Goal: Entertainment & Leisure: Consume media (video, audio)

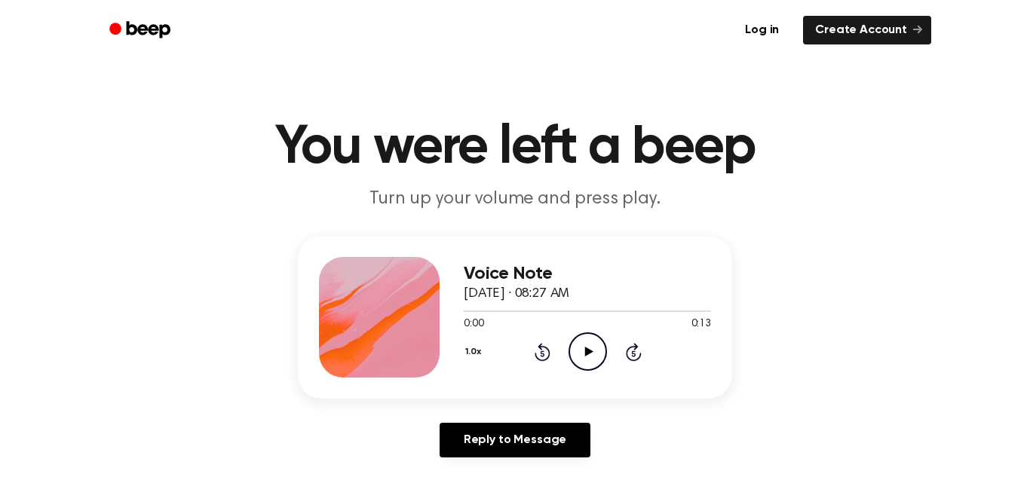
click at [585, 340] on icon "Play Audio" at bounding box center [587, 351] width 38 height 38
click at [579, 357] on icon "Play Audio" at bounding box center [587, 351] width 38 height 38
click at [577, 363] on icon "Pause Audio" at bounding box center [587, 351] width 38 height 38
click at [592, 356] on icon "Play Audio" at bounding box center [587, 351] width 38 height 38
click at [592, 356] on icon "Pause Audio" at bounding box center [587, 351] width 38 height 38
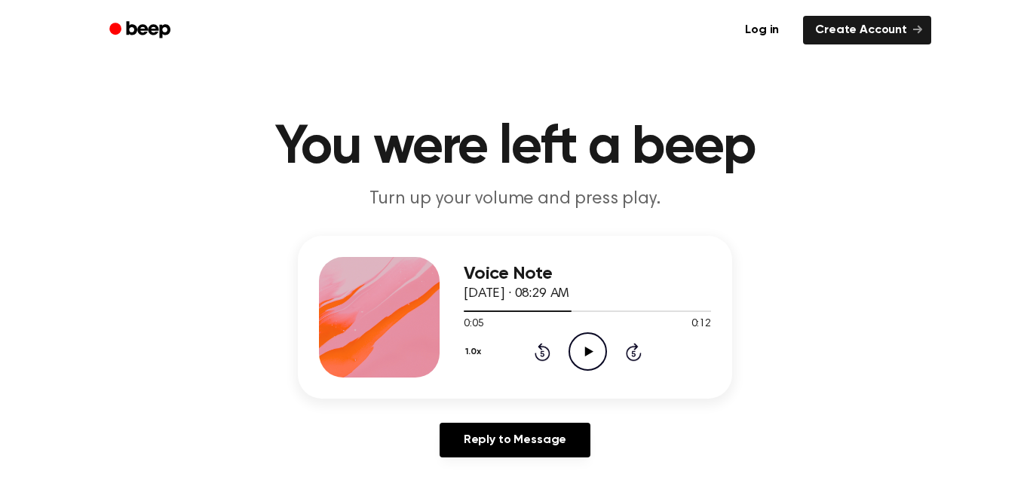
click at [593, 359] on icon "Play Audio" at bounding box center [587, 351] width 38 height 38
click at [577, 348] on icon "Play Audio" at bounding box center [587, 351] width 38 height 38
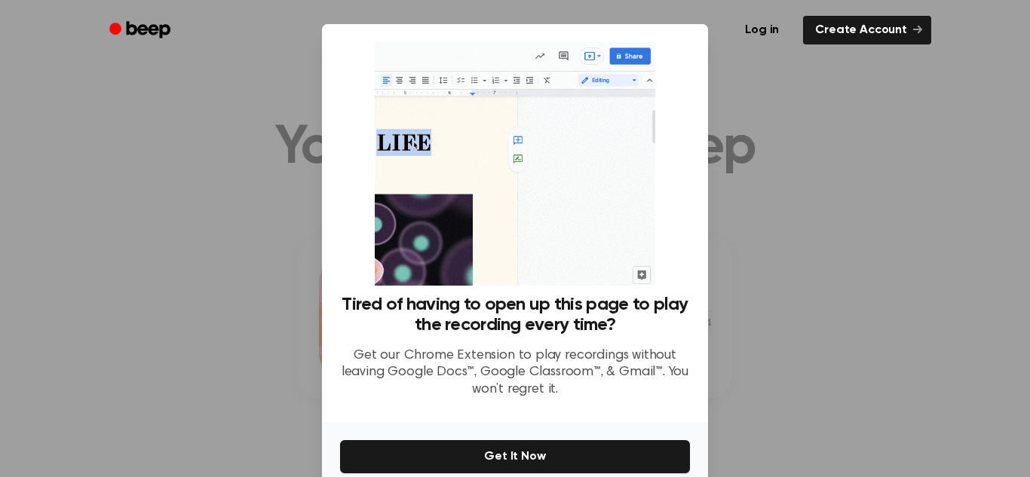
click at [774, 246] on div at bounding box center [515, 238] width 1030 height 477
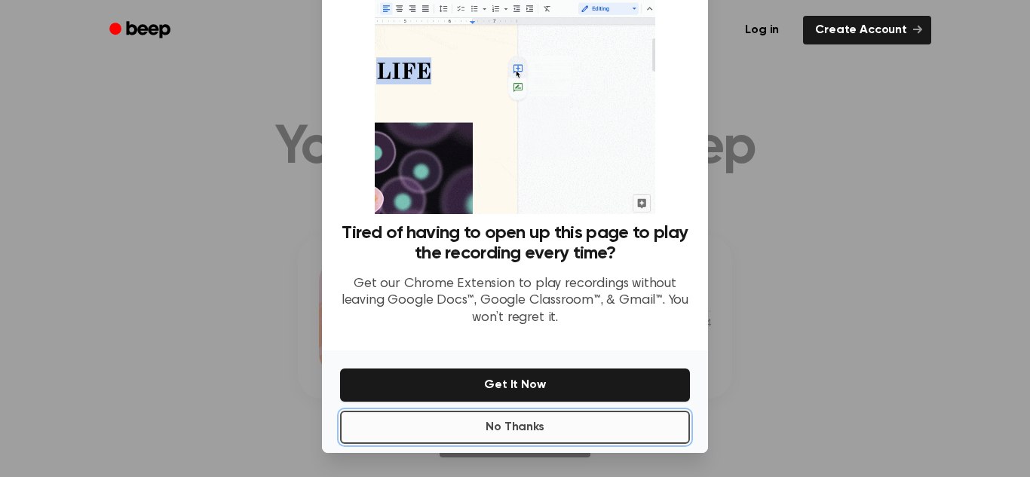
click at [526, 438] on button "No Thanks" at bounding box center [515, 427] width 350 height 33
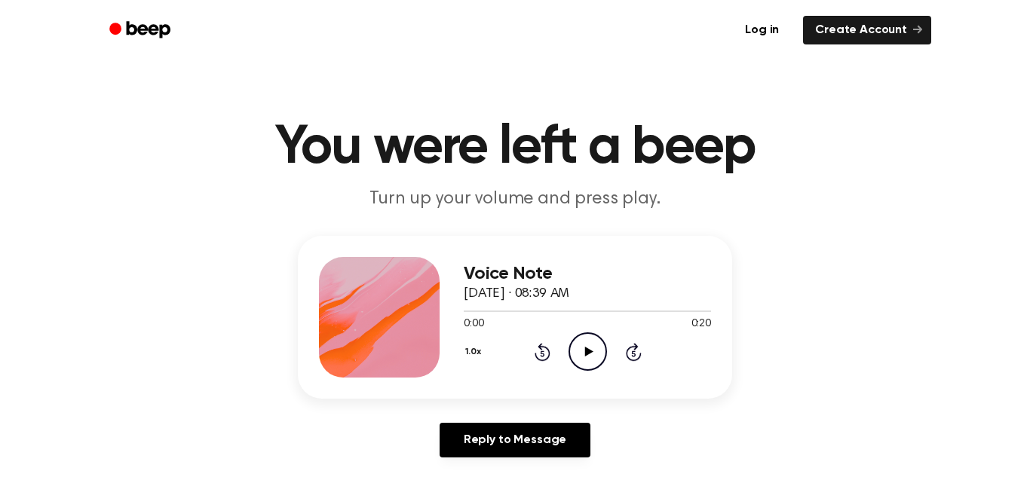
click at [589, 355] on icon "Play Audio" at bounding box center [587, 351] width 38 height 38
click at [578, 340] on icon "Play Audio" at bounding box center [587, 351] width 38 height 38
click at [568, 328] on div "0:00 0:07" at bounding box center [587, 325] width 247 height 16
click at [583, 357] on icon "Play Audio" at bounding box center [587, 351] width 38 height 38
click at [598, 340] on icon "Play Audio" at bounding box center [587, 351] width 38 height 38
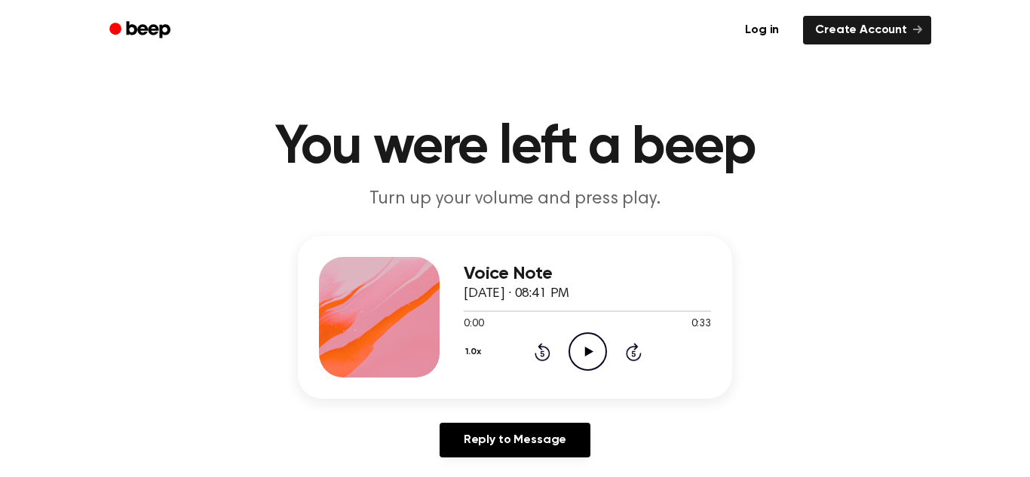
click at [583, 354] on icon "Play Audio" at bounding box center [587, 351] width 38 height 38
click at [584, 352] on icon at bounding box center [588, 352] width 8 height 10
